Goal: Task Accomplishment & Management: Manage account settings

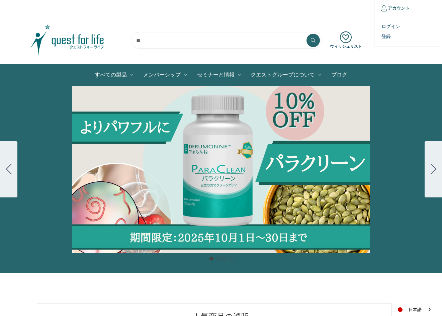
click at [385, 8] on icon at bounding box center [383, 8] width 5 height 6
click at [392, 24] on link "ログイン" at bounding box center [407, 27] width 66 height 10
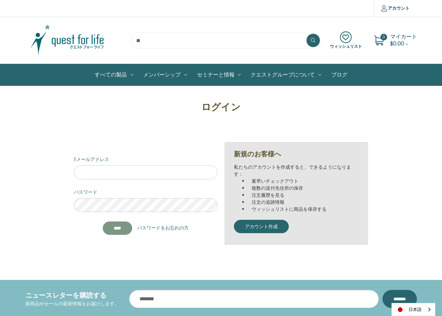
type input "**********"
click at [125, 224] on input "****" at bounding box center [117, 228] width 29 height 13
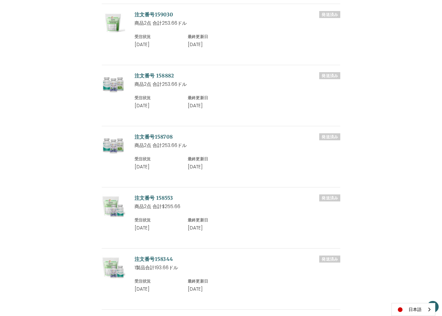
scroll to position [268, 0]
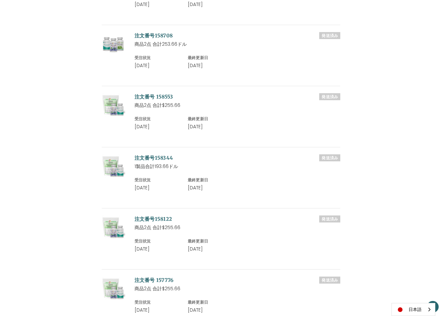
click at [91, 30] on div "受注状況 受注状況 住所 ウィッシュリスト 最近閲覧した記事 アカウント設定 受注状況 発送済み 注文番号159030 商品2点 合計253.66ドル 受注状…" at bounding box center [221, 156] width 368 height 652
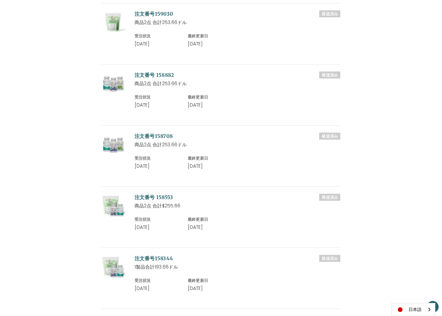
scroll to position [167, 0]
click at [153, 133] on link "注文番号158708" at bounding box center [153, 136] width 38 height 6
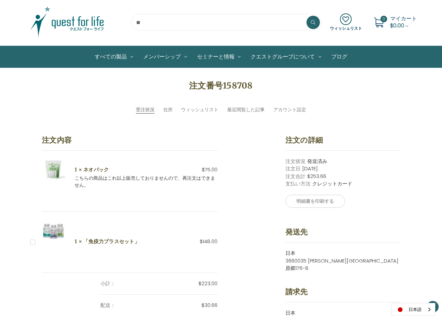
scroll to position [67, 0]
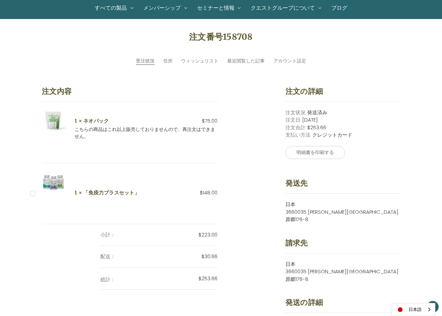
drag, startPoint x: 162, startPoint y: 132, endPoint x: 167, endPoint y: 131, distance: 4.7
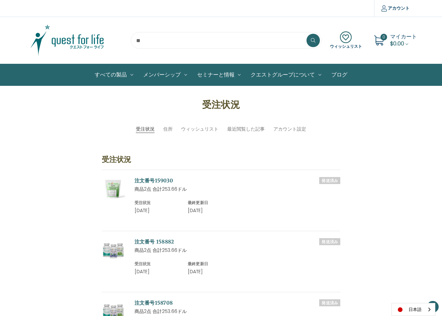
scroll to position [167, 0]
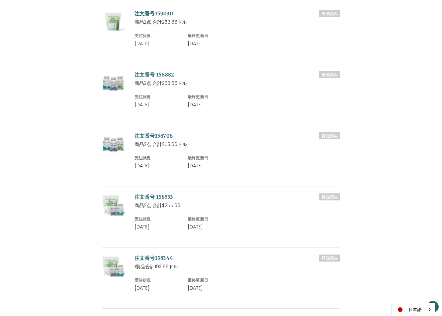
click at [150, 197] on link "注文番号 158553" at bounding box center [153, 197] width 39 height 6
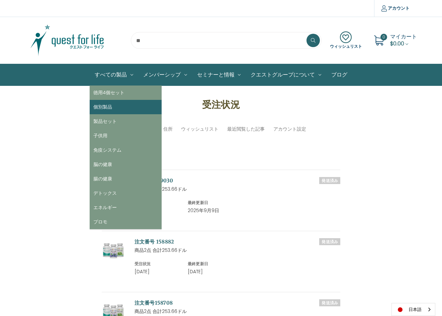
click at [108, 105] on link "個別製品" at bounding box center [126, 107] width 72 height 14
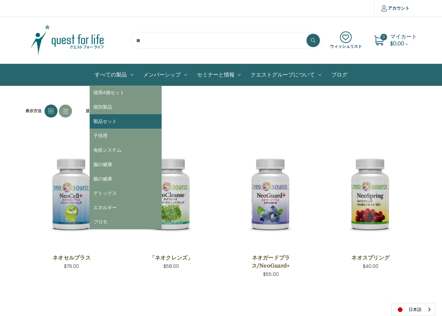
click at [111, 118] on link "製品セット" at bounding box center [126, 121] width 72 height 14
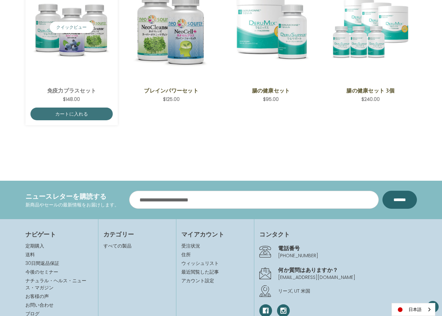
scroll to position [33, 0]
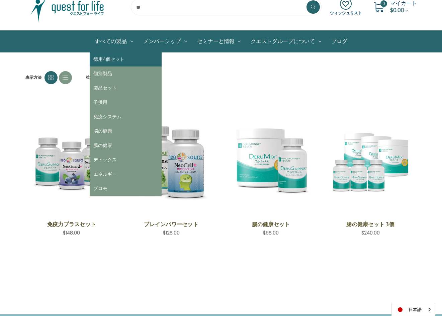
click at [116, 60] on link "徳用4個セット" at bounding box center [126, 59] width 72 height 14
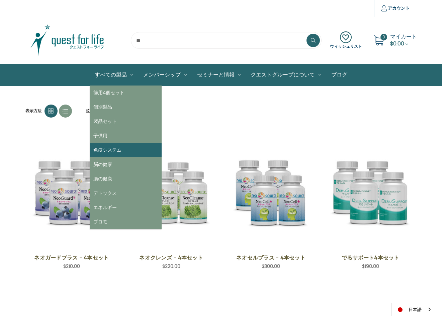
click at [115, 147] on link "免疫システム" at bounding box center [126, 150] width 72 height 14
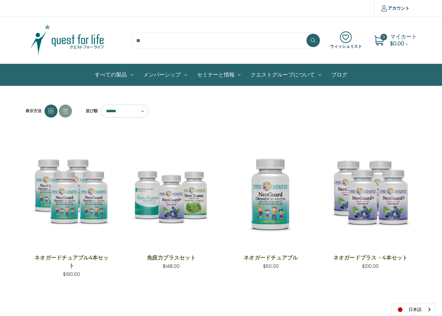
click at [62, 44] on img at bounding box center [67, 40] width 84 height 33
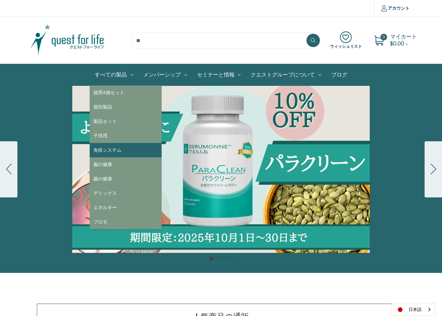
click at [110, 149] on link "免疫システム" at bounding box center [126, 150] width 72 height 14
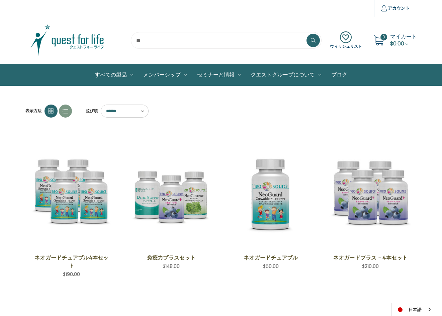
click at [81, 47] on img at bounding box center [67, 40] width 84 height 33
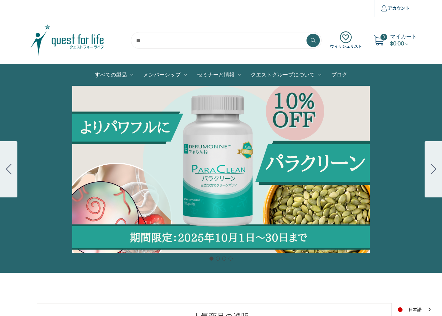
click at [343, 73] on link "ブログ" at bounding box center [339, 74] width 26 height 21
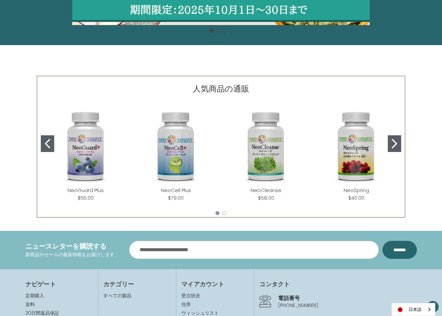
scroll to position [328, 0]
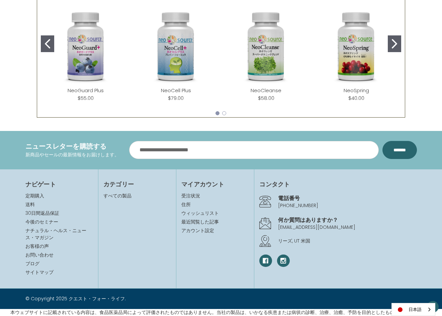
click at [302, 221] on h4 "何か質問はありますか？" at bounding box center [347, 220] width 138 height 8
click at [304, 226] on link "[EMAIL_ADDRESS][DOMAIN_NAME]" at bounding box center [316, 227] width 77 height 7
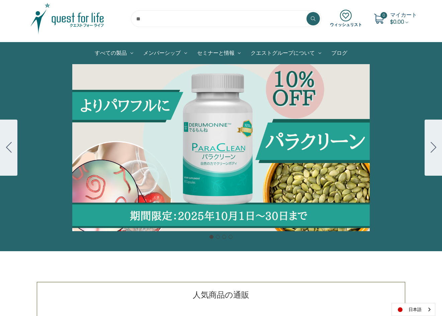
scroll to position [33, 0]
